Goal: Use online tool/utility: Use online tool/utility

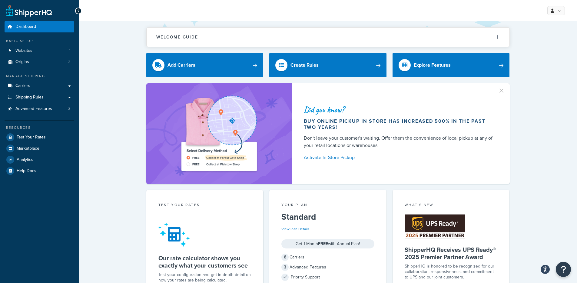
click at [118, 92] on div "Did you know? Buy online pickup in store has increased 500% in the past two yea…" at bounding box center [328, 133] width 474 height 101
click at [36, 88] on link "Carriers" at bounding box center [40, 85] width 70 height 11
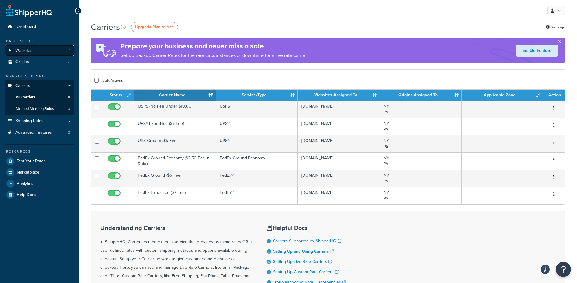
click at [53, 53] on link "Websites 1" at bounding box center [40, 50] width 70 height 11
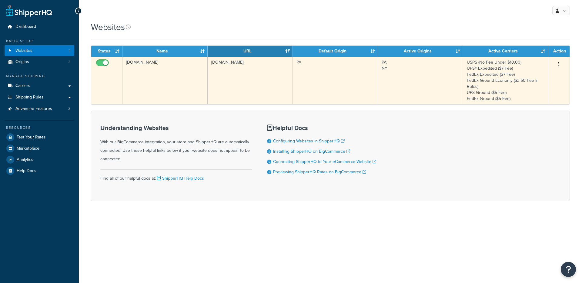
click at [231, 79] on td "[DOMAIN_NAME]" at bounding box center [250, 81] width 85 height 48
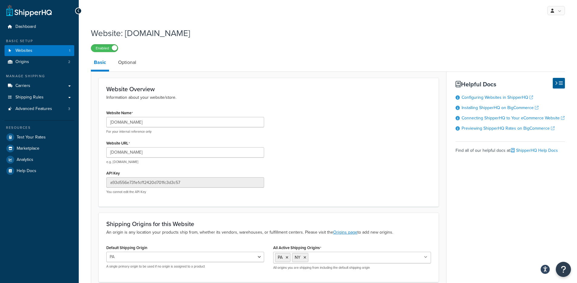
click at [181, 110] on div "Website Name www.fatiguesarmynavy.com For your internal reference only" at bounding box center [185, 121] width 158 height 25
drag, startPoint x: 169, startPoint y: 124, endPoint x: 120, endPoint y: 121, distance: 48.9
click at [120, 121] on input "www.fatiguesarmynavy.com" at bounding box center [185, 122] width 158 height 10
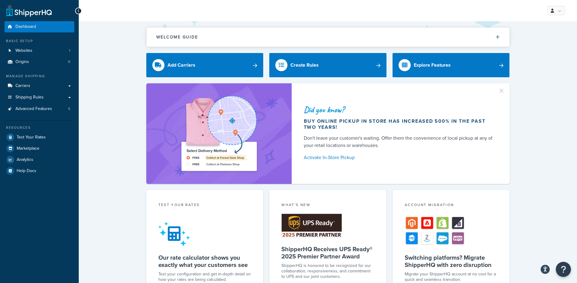
click at [126, 143] on div "Did you know? Buy online pickup in store has increased 500% in the past two yea…" at bounding box center [328, 133] width 474 height 101
click at [40, 82] on link "Carriers" at bounding box center [40, 85] width 70 height 11
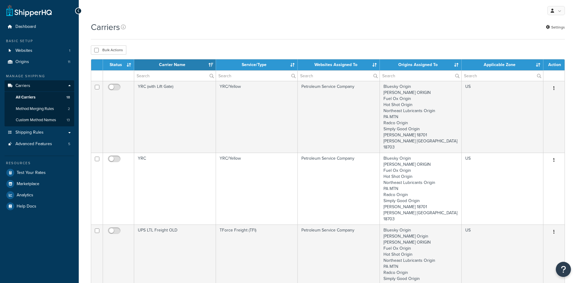
select select "15"
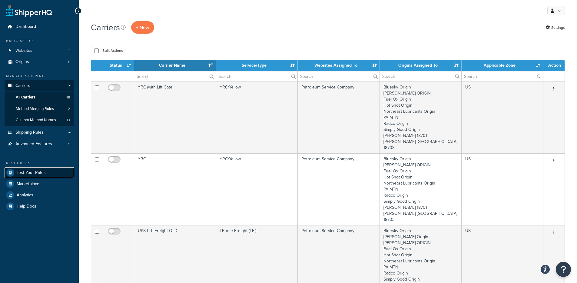
click at [34, 172] on span "Test Your Rates" at bounding box center [31, 172] width 29 height 5
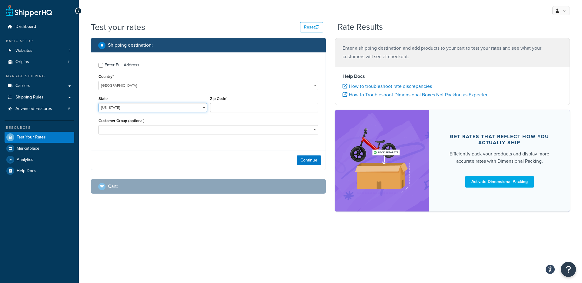
click at [167, 105] on select "[US_STATE] [US_STATE] [US_STATE] [US_STATE] [US_STATE] Armed Forces Americas Ar…" at bounding box center [152, 107] width 109 height 9
select select "[GEOGRAPHIC_DATA]"
click at [228, 106] on input "Zip Code*" at bounding box center [264, 107] width 109 height 9
type input "78759"
click at [312, 158] on button "Continue" at bounding box center [309, 160] width 24 height 10
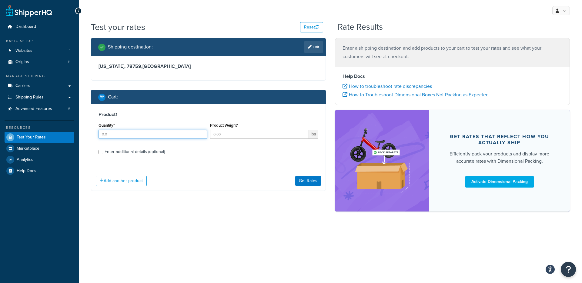
click at [151, 135] on input "Quantity*" at bounding box center [152, 134] width 109 height 9
type input "1"
click at [240, 131] on input "Product Weight*" at bounding box center [259, 134] width 99 height 9
type input "155"
click at [305, 179] on button "Get Rates" at bounding box center [308, 181] width 26 height 10
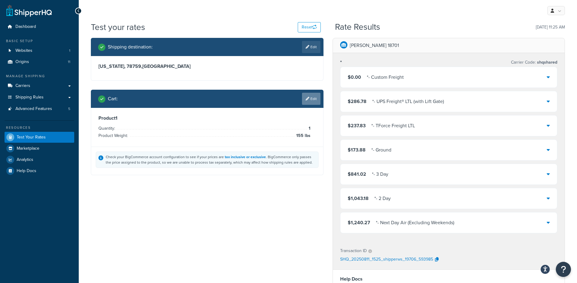
click at [310, 97] on link "Edit" at bounding box center [311, 99] width 18 height 12
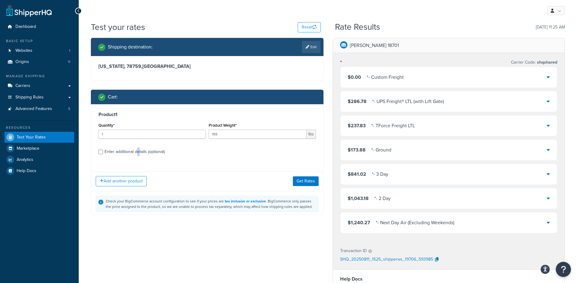
click at [138, 149] on div "Enter additional details (optional)" at bounding box center [135, 152] width 60 height 8
drag, startPoint x: 140, startPoint y: 145, endPoint x: 142, endPoint y: 148, distance: 3.1
click at [140, 145] on div "Product 1 Quantity* 1 Product Weight* 155 lbs Enter additional details (optiona…" at bounding box center [207, 135] width 232 height 62
drag, startPoint x: 143, startPoint y: 149, endPoint x: 186, endPoint y: 152, distance: 43.7
click at [143, 149] on div "Enter additional details (optional)" at bounding box center [135, 152] width 60 height 8
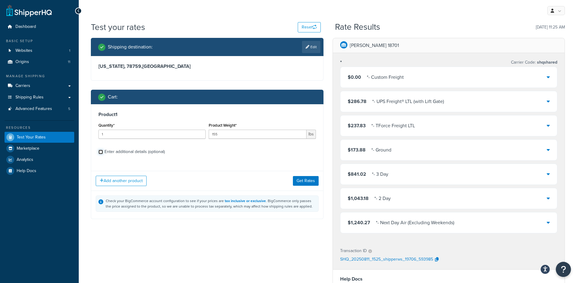
click at [103, 150] on input "Enter additional details (optional)" at bounding box center [100, 152] width 5 height 5
checkbox input "true"
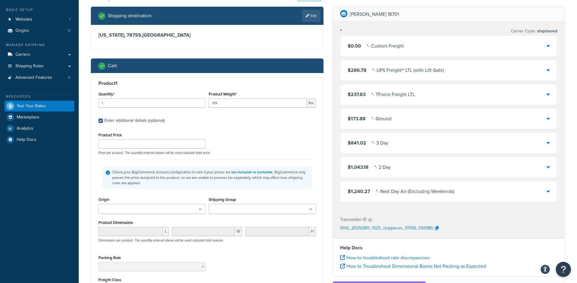
scroll to position [62, 0]
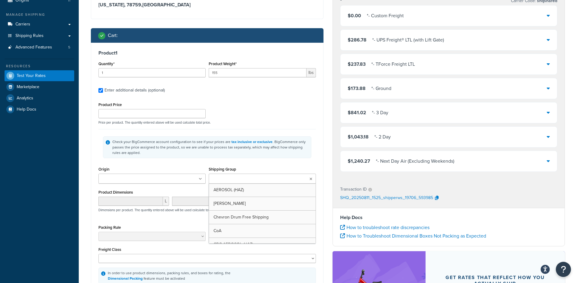
click at [252, 174] on ul at bounding box center [262, 179] width 107 height 10
type input "test"
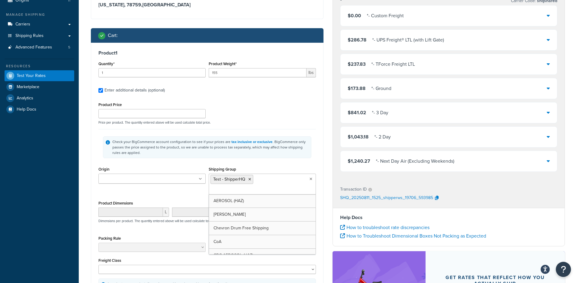
click at [305, 132] on div "Check your BigCommerce account configuration to see if your prices are tax incl…" at bounding box center [207, 147] width 218 height 36
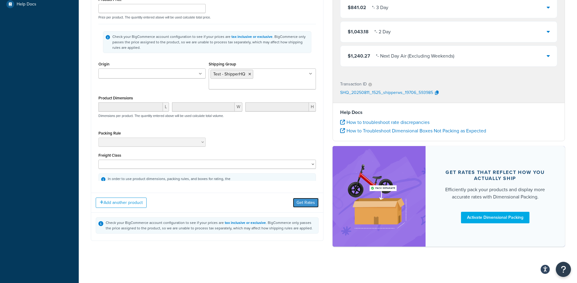
click at [304, 201] on button "Get Rates" at bounding box center [306, 203] width 26 height 10
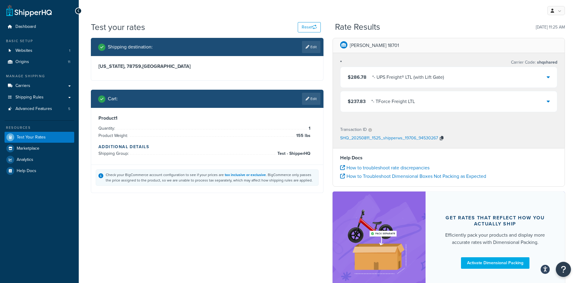
click at [443, 138] on button "button" at bounding box center [441, 138] width 7 height 9
click at [412, 69] on div "$286.78 * - UPS Freight® LTL (with Lift Gate)" at bounding box center [449, 77] width 217 height 21
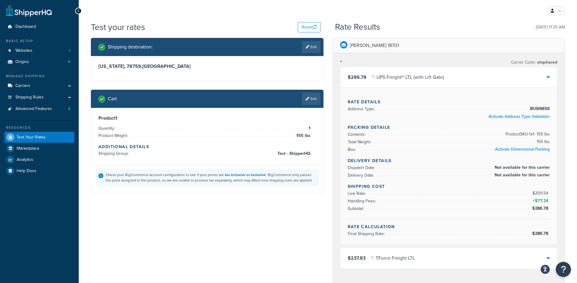
click at [413, 75] on div "* - UPS Freight® LTL (with Lift Gate)" at bounding box center [408, 77] width 72 height 8
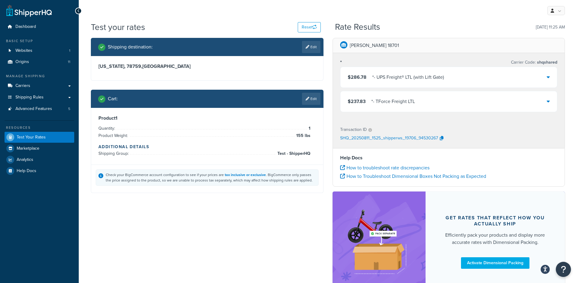
click at [424, 99] on div "$237.83 * - TForce Freight LTL" at bounding box center [449, 101] width 217 height 21
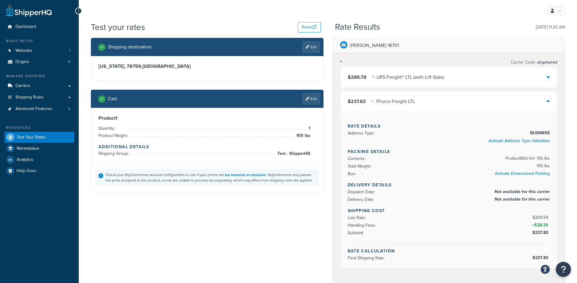
click at [424, 99] on div "$237.83 * - TForce Freight LTL" at bounding box center [449, 101] width 217 height 21
